Goal: Task Accomplishment & Management: Manage account settings

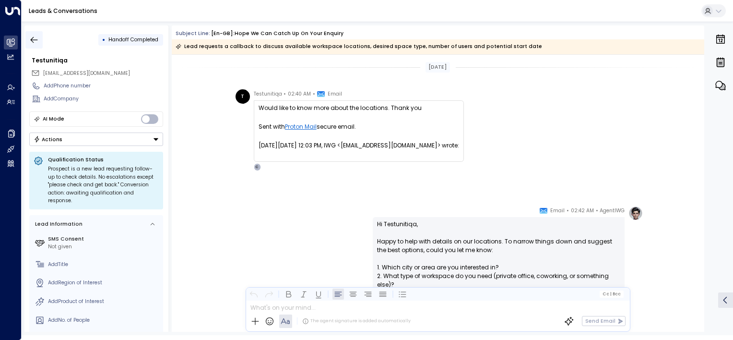
click at [36, 39] on icon "button" at bounding box center [34, 40] width 10 height 10
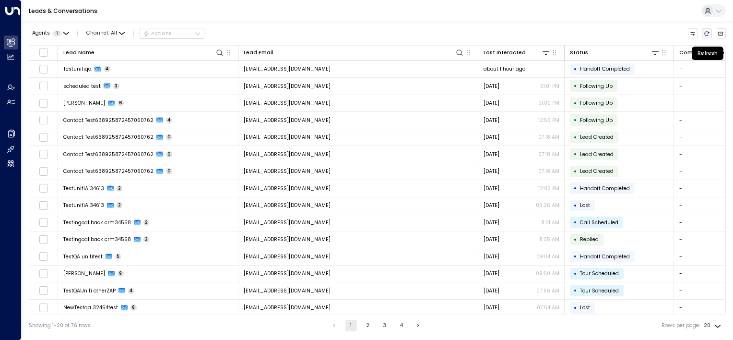
click at [706, 33] on icon "Refresh" at bounding box center [707, 34] width 6 height 6
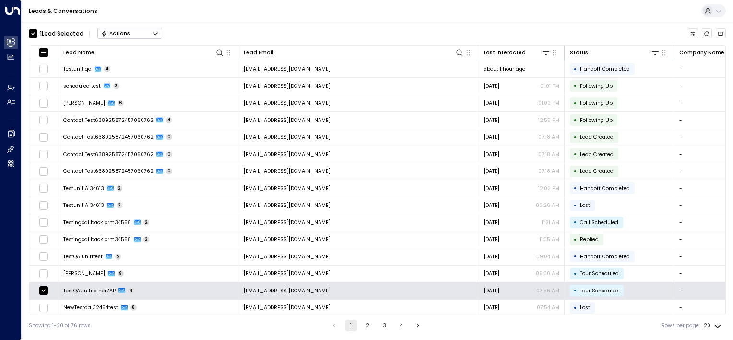
click at [145, 35] on button "Actions" at bounding box center [129, 34] width 65 height 12
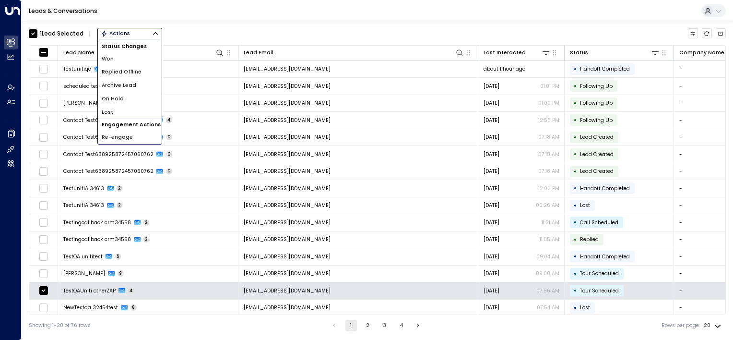
click at [134, 86] on span "Archive Lead" at bounding box center [119, 86] width 35 height 8
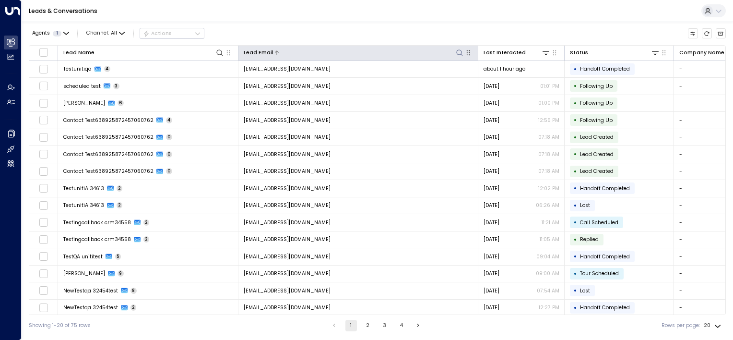
click at [457, 52] on icon at bounding box center [459, 52] width 6 height 6
type input "**********"
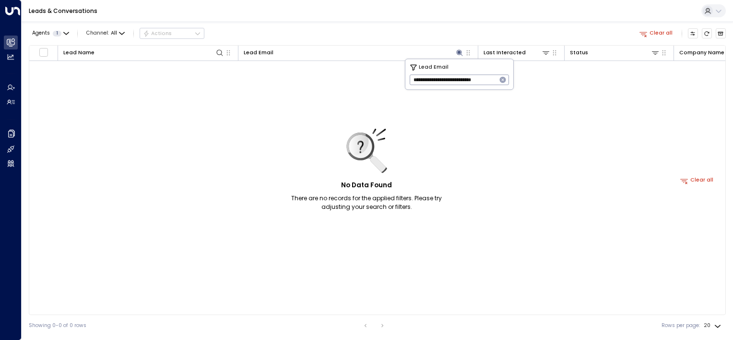
click at [501, 79] on icon "button" at bounding box center [503, 80] width 6 height 6
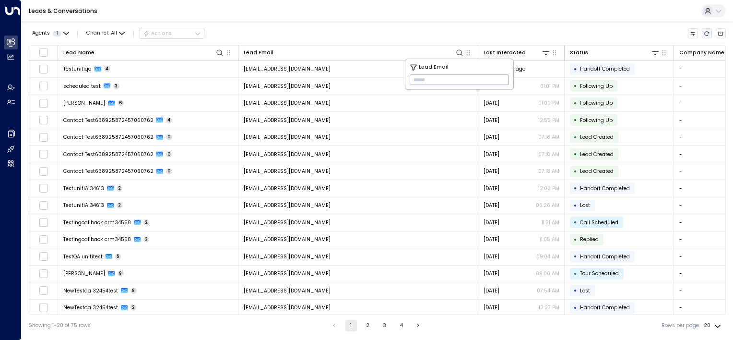
click at [706, 33] on icon "Refresh" at bounding box center [707, 34] width 6 height 6
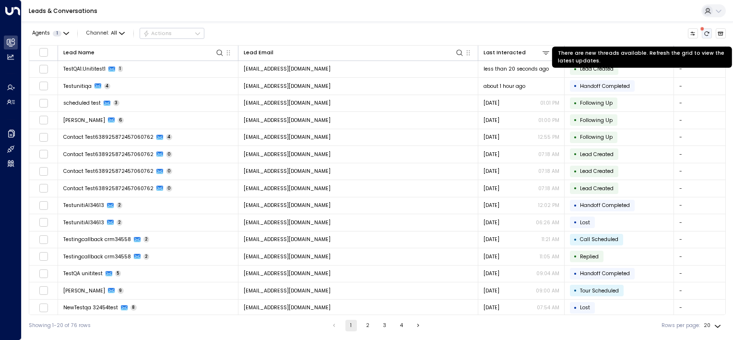
click at [708, 32] on icon "There are new threads available. Refresh the grid to view the latest updates." at bounding box center [707, 34] width 6 height 6
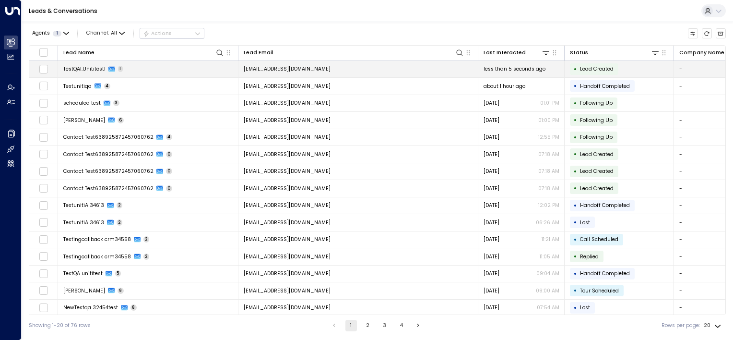
click at [348, 65] on td "[EMAIL_ADDRESS][DOMAIN_NAME]" at bounding box center [358, 69] width 240 height 17
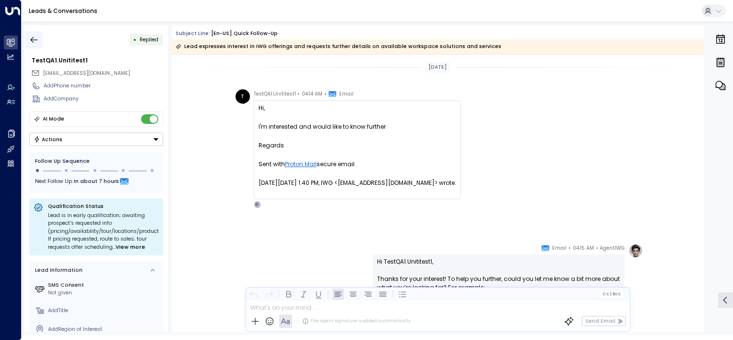
click at [33, 38] on icon "button" at bounding box center [34, 40] width 10 height 10
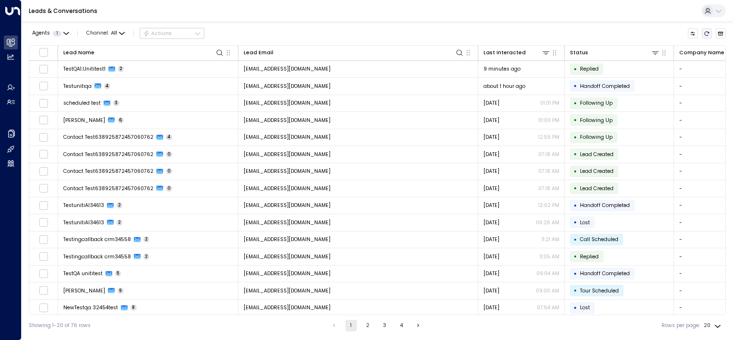
click at [707, 36] on icon "Refresh" at bounding box center [707, 34] width 6 height 6
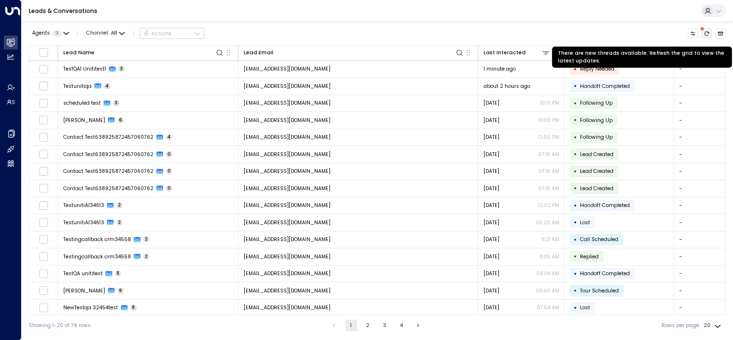
click at [708, 34] on icon "There are new threads available. Refresh the grid to view the latest updates." at bounding box center [707, 34] width 6 height 6
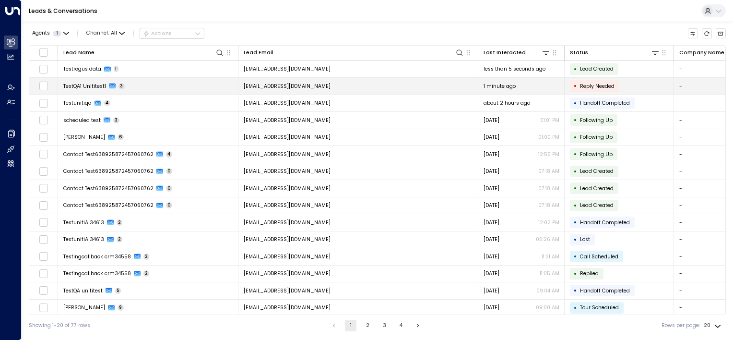
click at [374, 85] on td "[EMAIL_ADDRESS][DOMAIN_NAME]" at bounding box center [358, 86] width 240 height 17
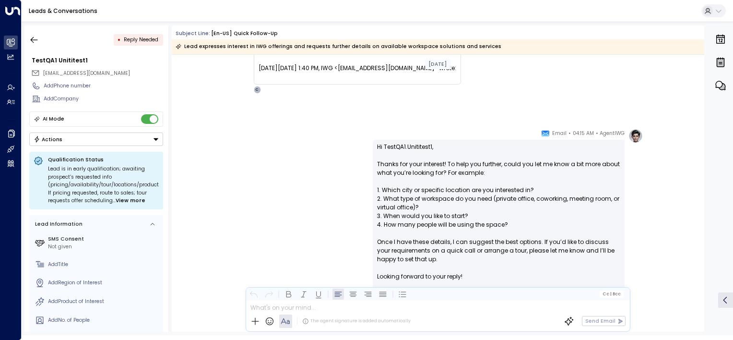
scroll to position [355, 0]
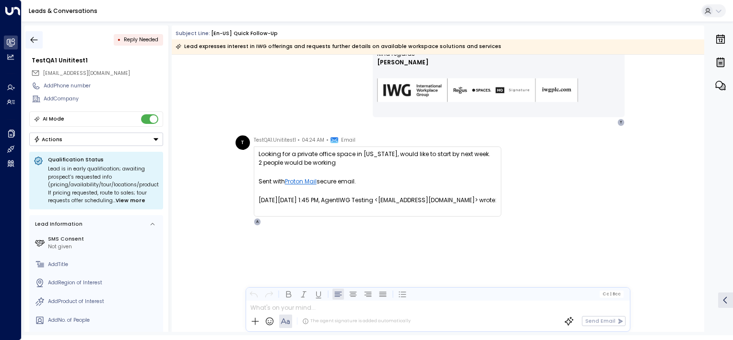
click at [35, 40] on icon "button" at bounding box center [34, 40] width 10 height 10
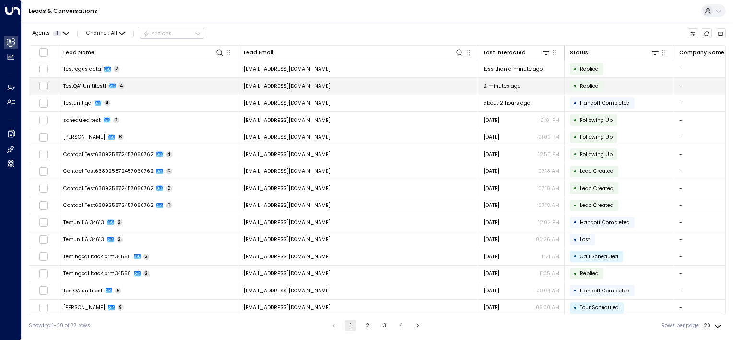
click at [341, 84] on td "[EMAIL_ADDRESS][DOMAIN_NAME]" at bounding box center [358, 86] width 240 height 17
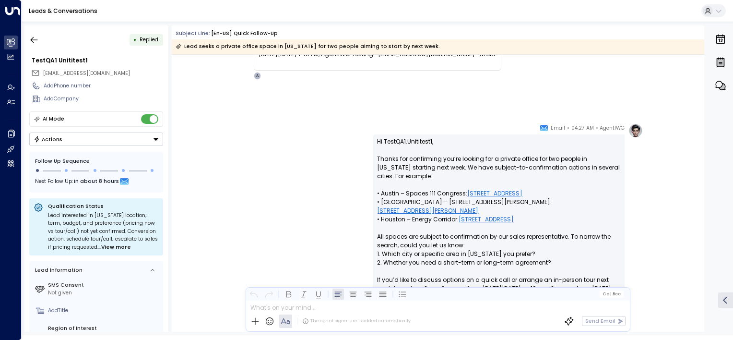
scroll to position [596, 0]
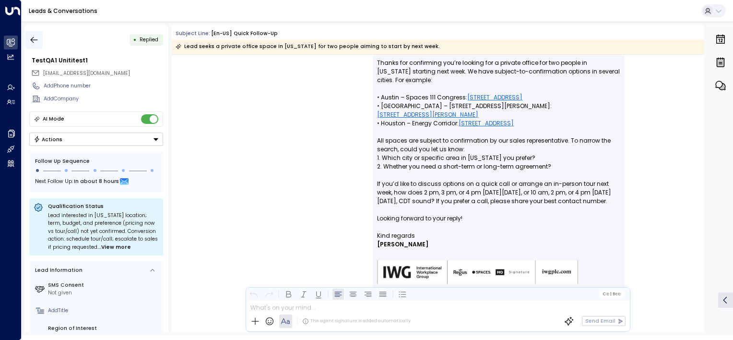
click at [36, 40] on icon "button" at bounding box center [34, 40] width 10 height 10
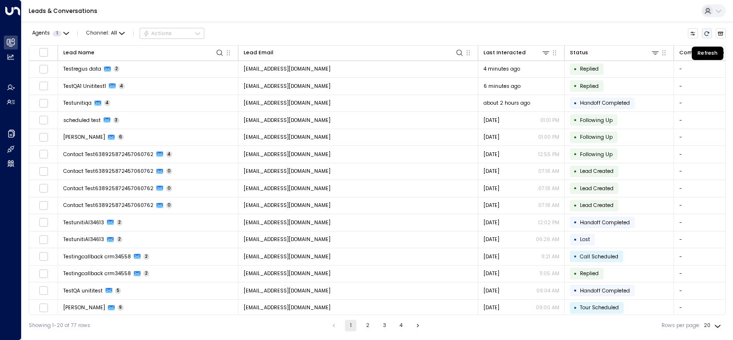
click at [708, 34] on icon "Refresh" at bounding box center [707, 34] width 6 height 6
click at [706, 32] on icon "Refresh" at bounding box center [707, 34] width 6 height 6
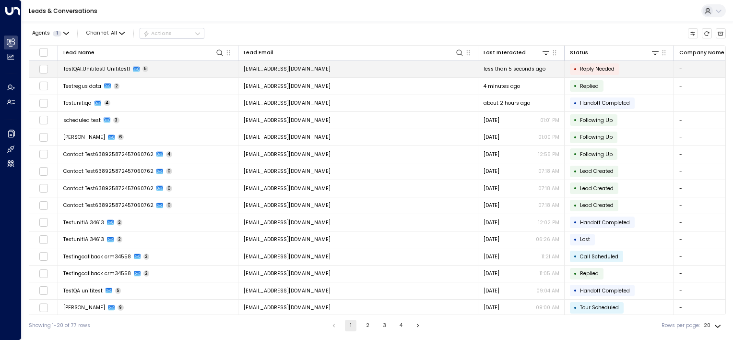
click at [361, 70] on td "[EMAIL_ADDRESS][DOMAIN_NAME]" at bounding box center [358, 69] width 240 height 17
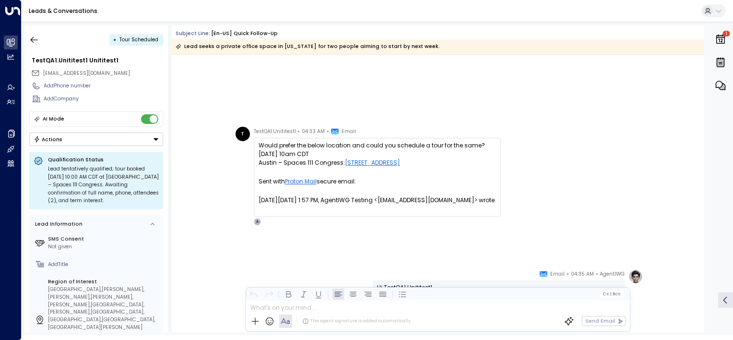
scroll to position [1008, 0]
